Goal: Task Accomplishment & Management: Manage account settings

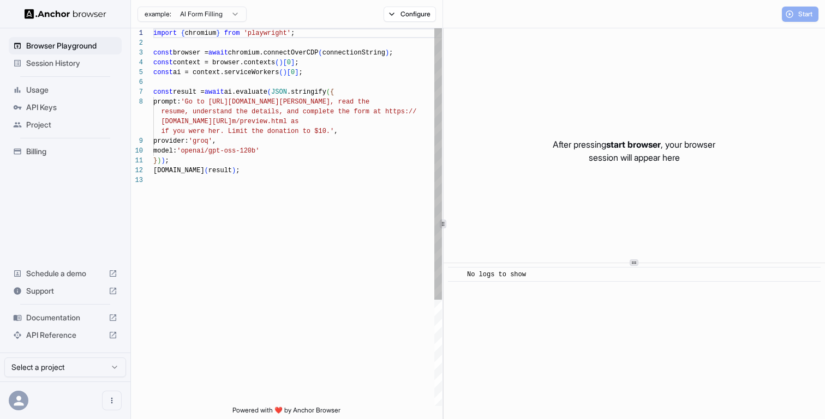
scroll to position [69, 0]
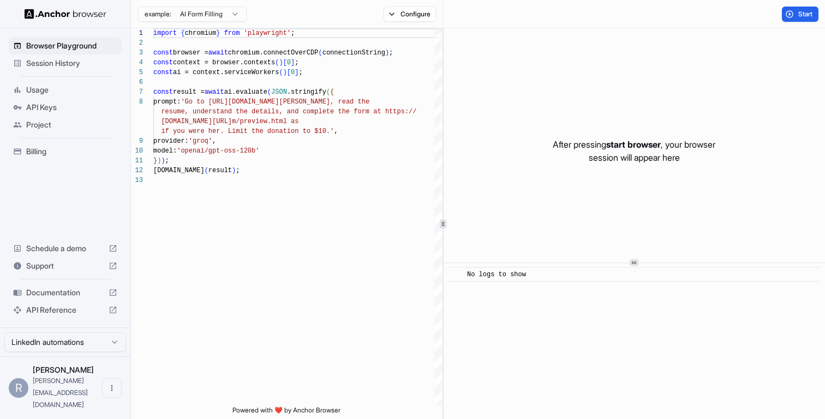
click at [56, 62] on span "Session History" at bounding box center [71, 63] width 91 height 11
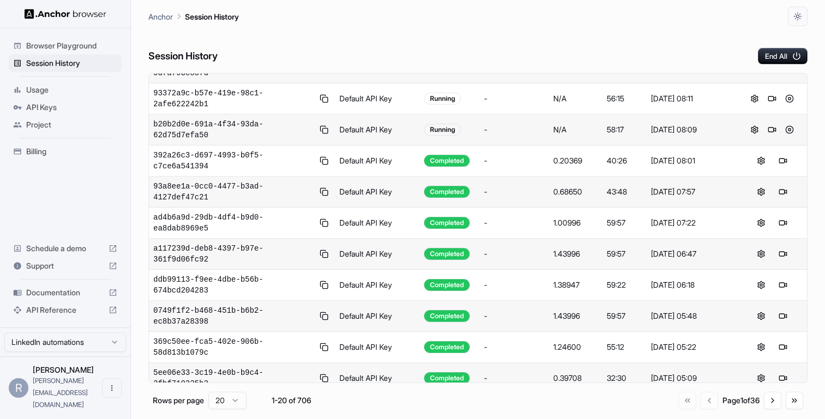
scroll to position [266, 0]
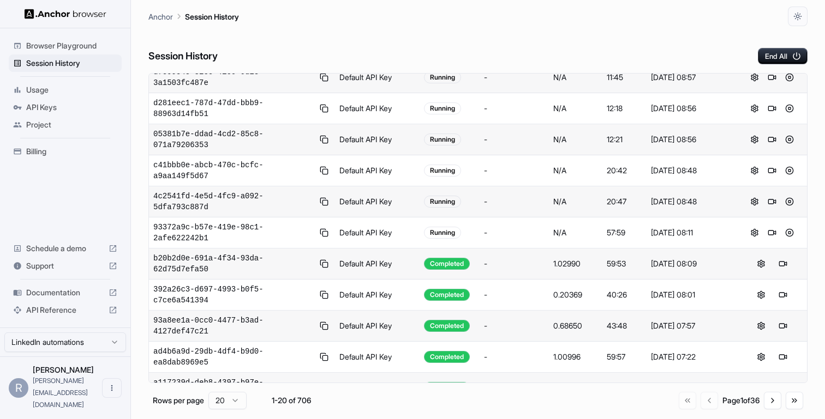
scroll to position [129, 0]
click at [784, 231] on button at bounding box center [789, 232] width 13 height 13
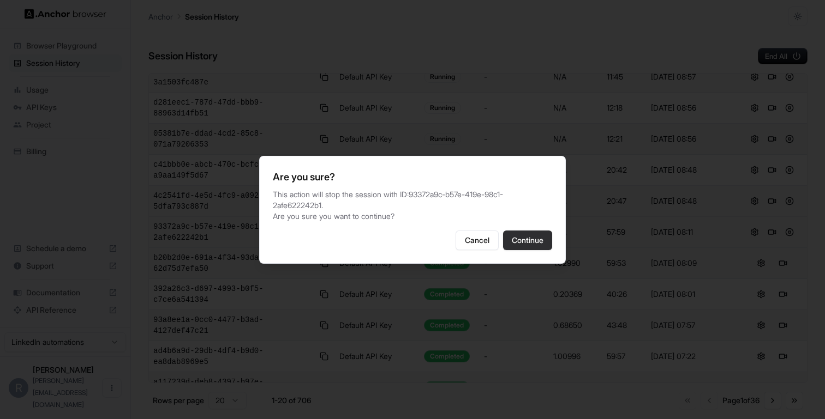
click at [543, 238] on button "Continue" at bounding box center [527, 241] width 49 height 20
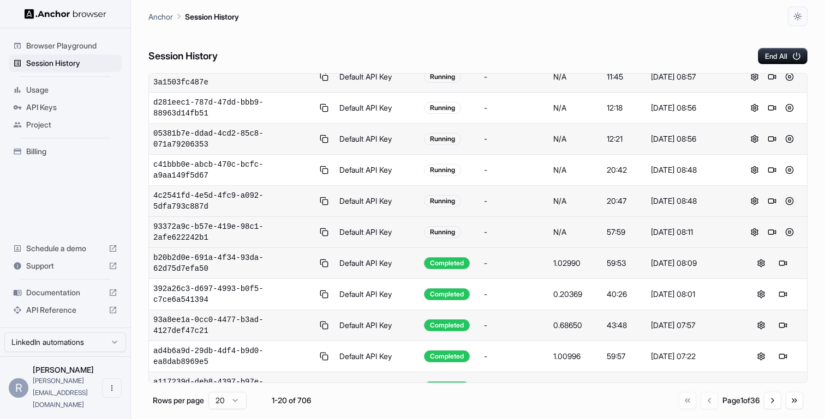
click at [785, 200] on button at bounding box center [789, 201] width 13 height 13
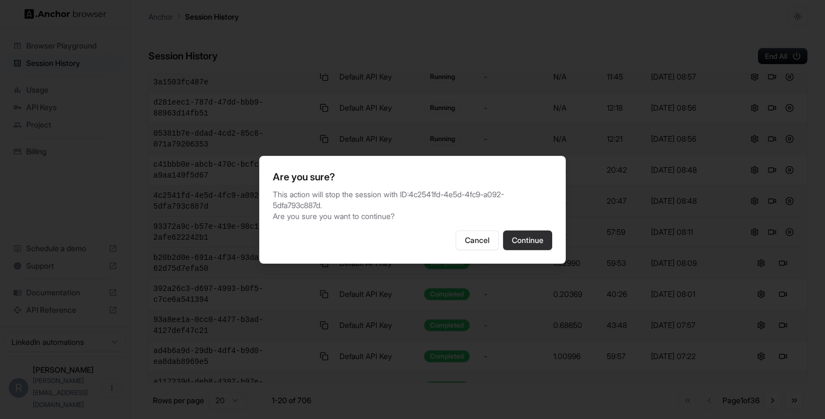
click at [523, 247] on button "Continue" at bounding box center [527, 241] width 49 height 20
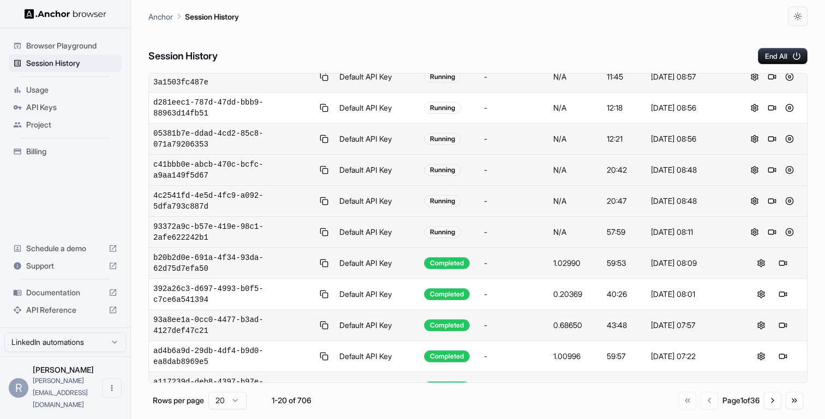
click at [787, 170] on button at bounding box center [789, 170] width 13 height 13
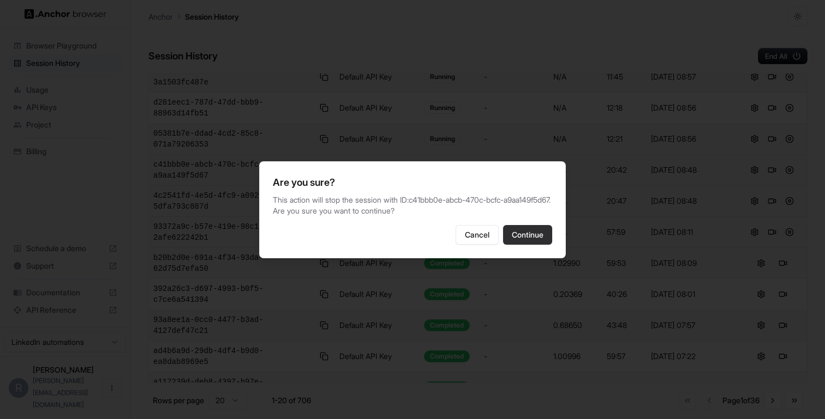
click at [547, 238] on button "Continue" at bounding box center [527, 235] width 49 height 20
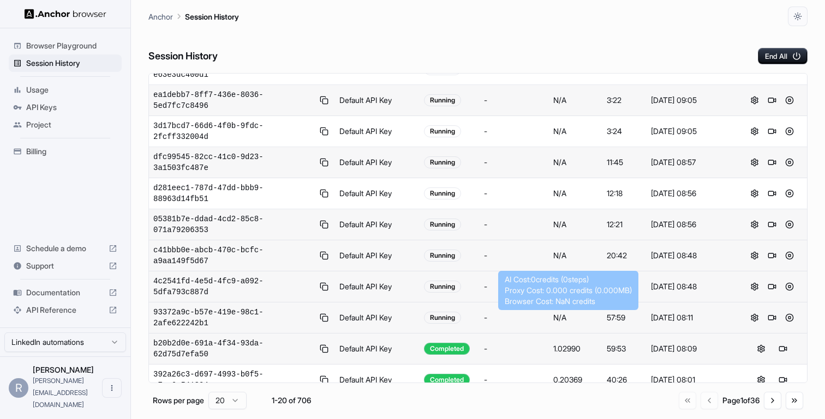
scroll to position [0, 0]
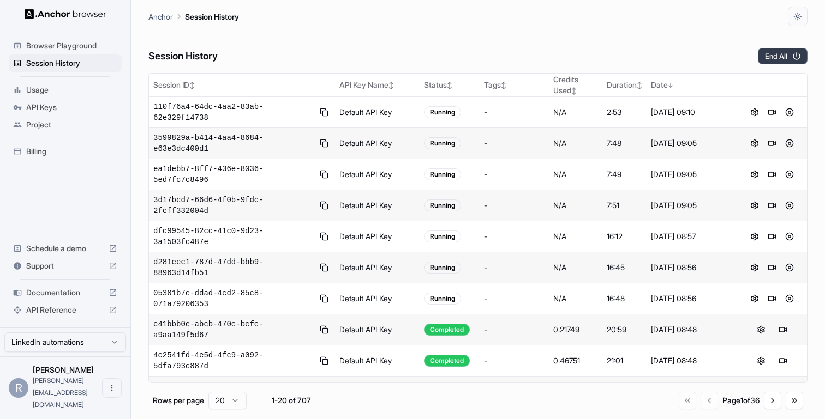
click at [771, 54] on button "End All" at bounding box center [783, 56] width 50 height 16
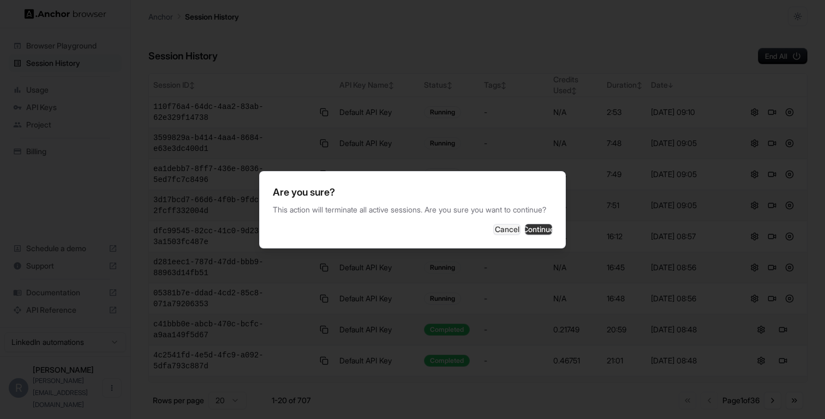
click at [525, 233] on button "Continue" at bounding box center [538, 229] width 27 height 11
